Goal: Information Seeking & Learning: Learn about a topic

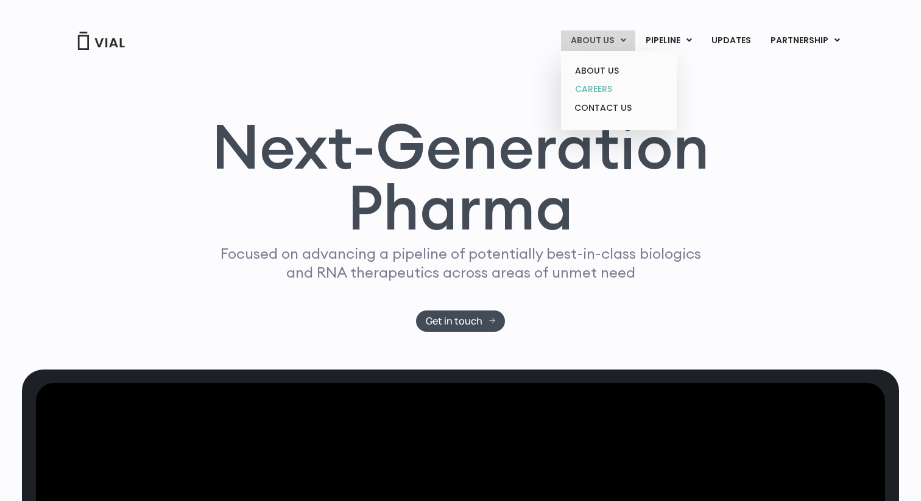
click at [593, 91] on link "CAREERS" at bounding box center [618, 89] width 107 height 19
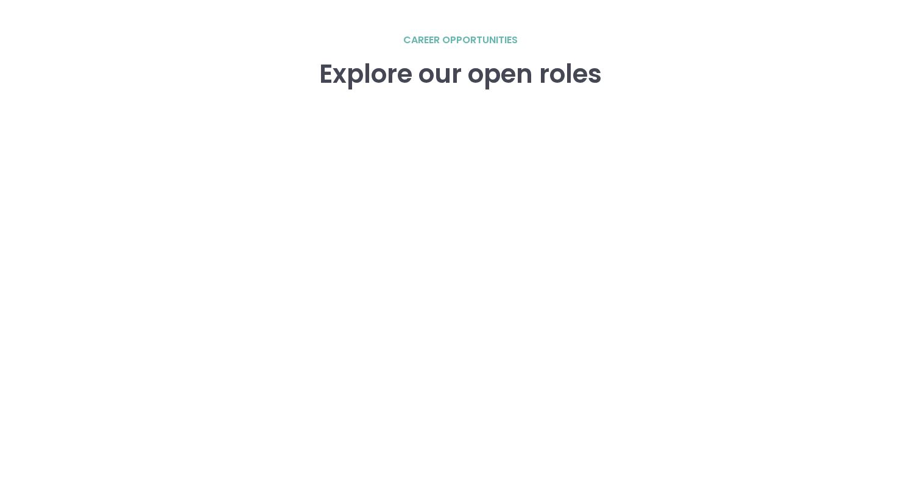
scroll to position [1713, 0]
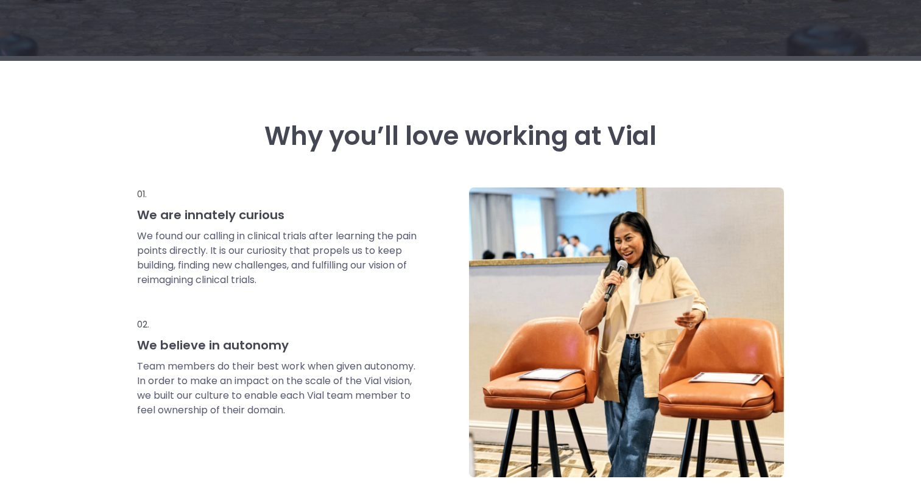
scroll to position [450, 0]
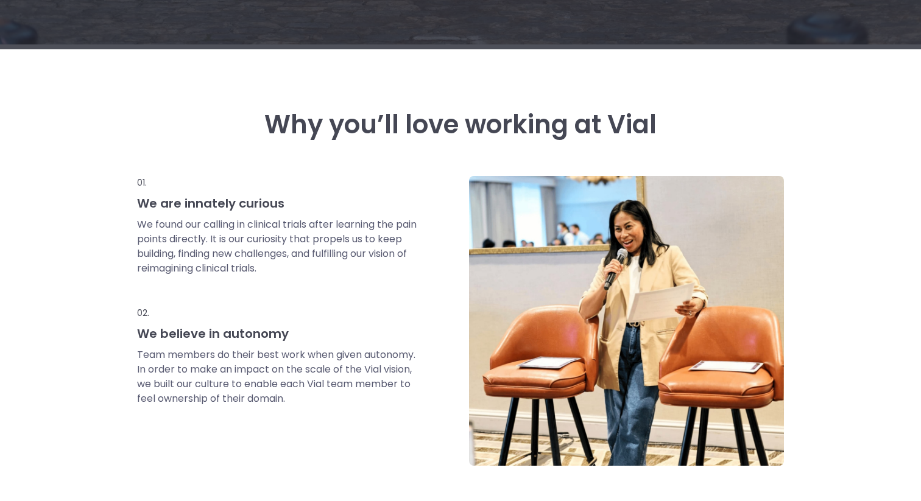
click at [260, 132] on h3 "Why you’ll love working at Vial" at bounding box center [460, 124] width 647 height 29
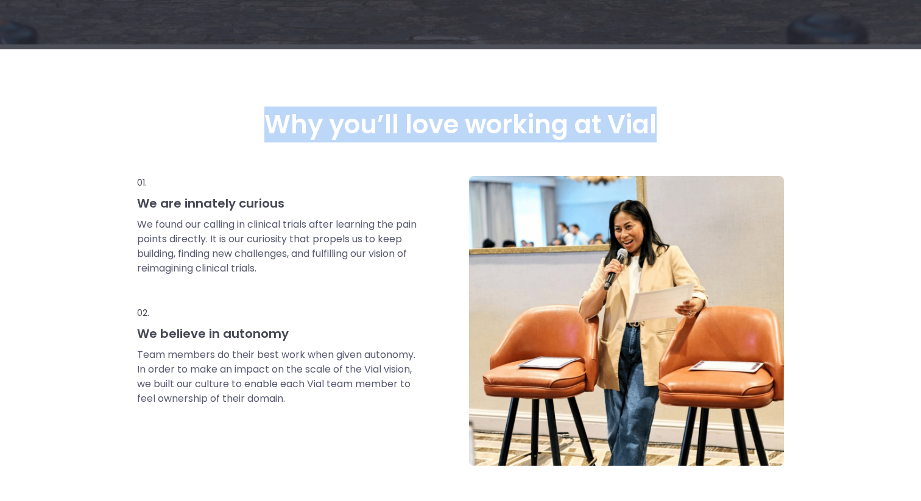
drag, startPoint x: 264, startPoint y: 130, endPoint x: 690, endPoint y: 129, distance: 425.2
click at [690, 129] on h3 "Why you’ll love working at Vial" at bounding box center [460, 124] width 647 height 29
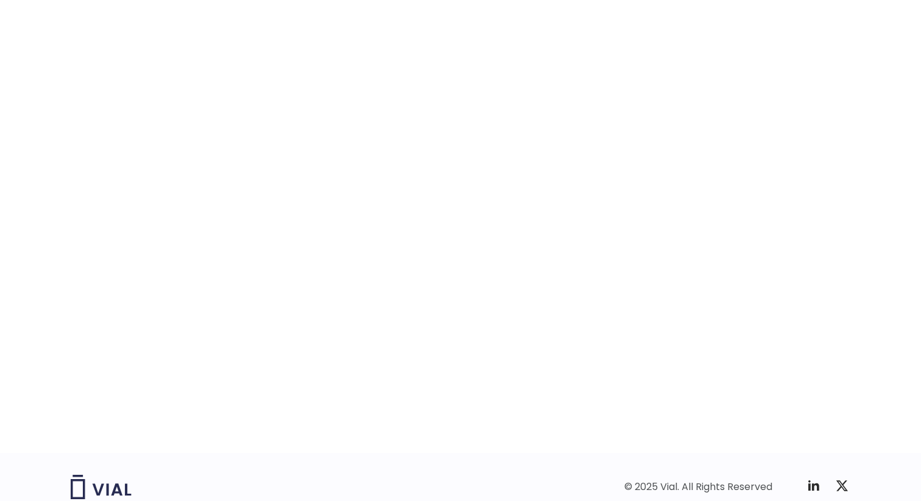
scroll to position [1816, 0]
